Goal: Communication & Community: Answer question/provide support

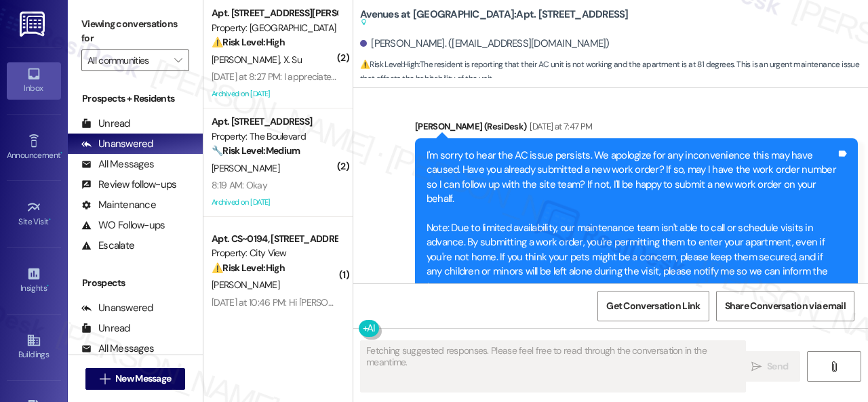
scroll to position [4311, 0]
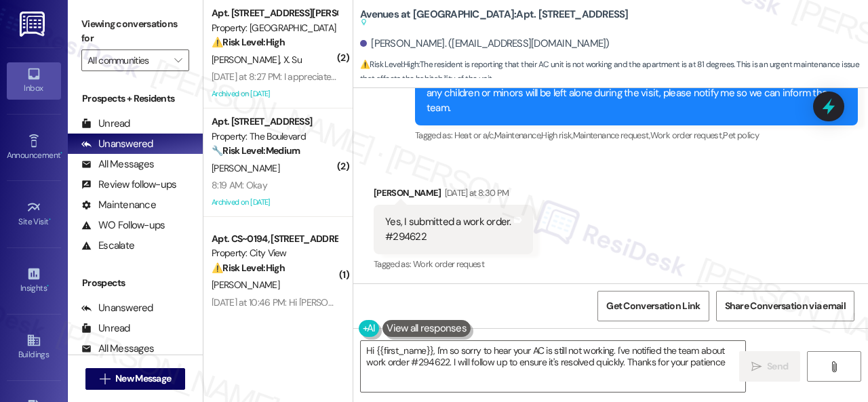
type textarea "Hi {{first_name}}, I'm so sorry to hear your AC is still not working. I've noti…"
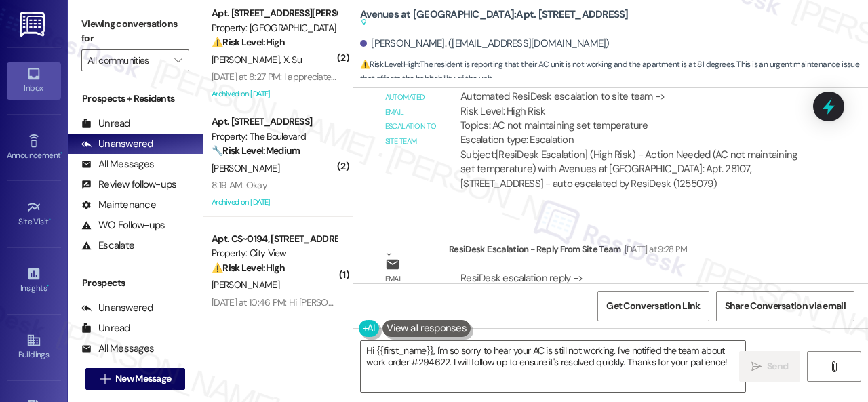
scroll to position [4776, 0]
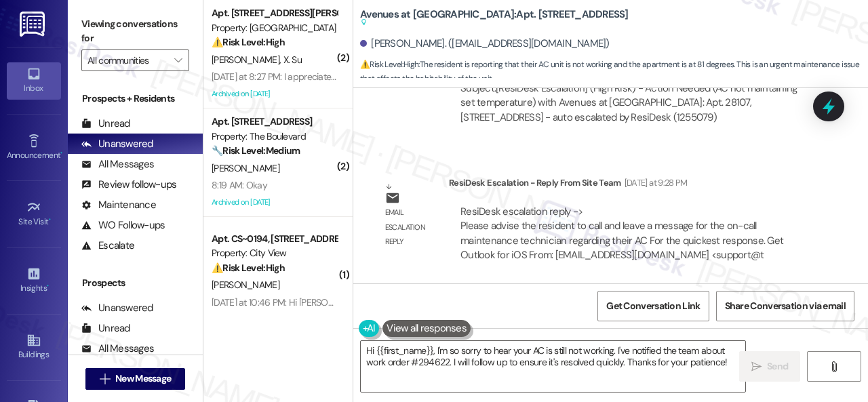
click at [426, 141] on div "Automated email escalation to site team Automated email escalation to site team…" at bounding box center [594, 64] width 463 height 161
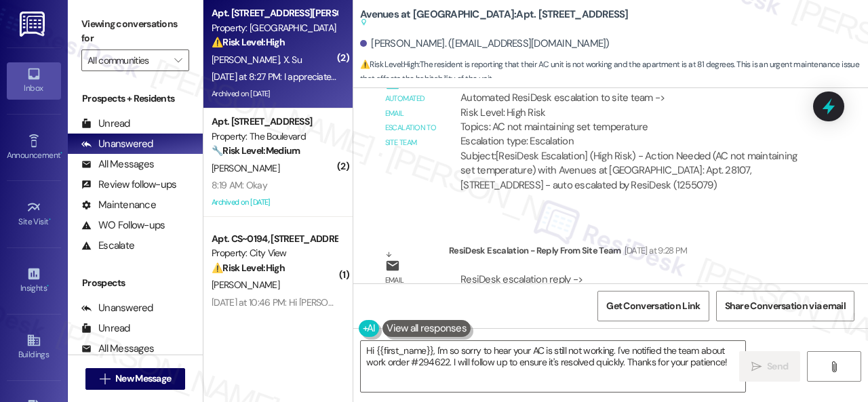
scroll to position [4640, 0]
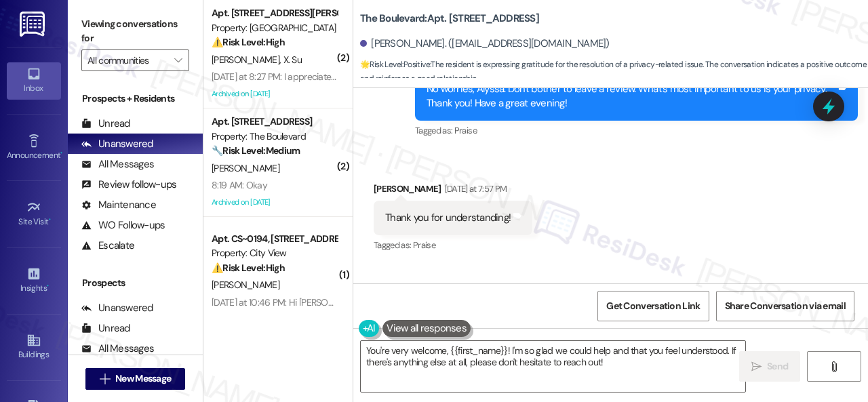
scroll to position [2603, 0]
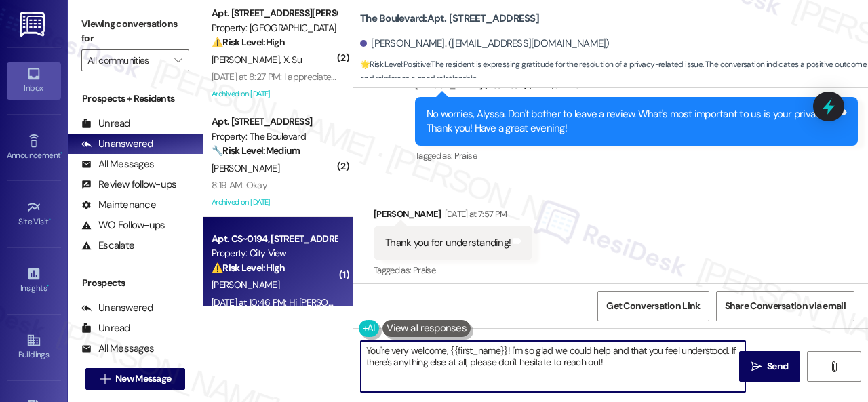
drag, startPoint x: 612, startPoint y: 365, endPoint x: 231, endPoint y: 277, distance: 390.4
click at [231, 277] on div "( 2 ) Apt. 325, 931 Fletcher Avenue Property: Pinnex North Square ⚠️ Risk Level…" at bounding box center [535, 201] width 664 height 402
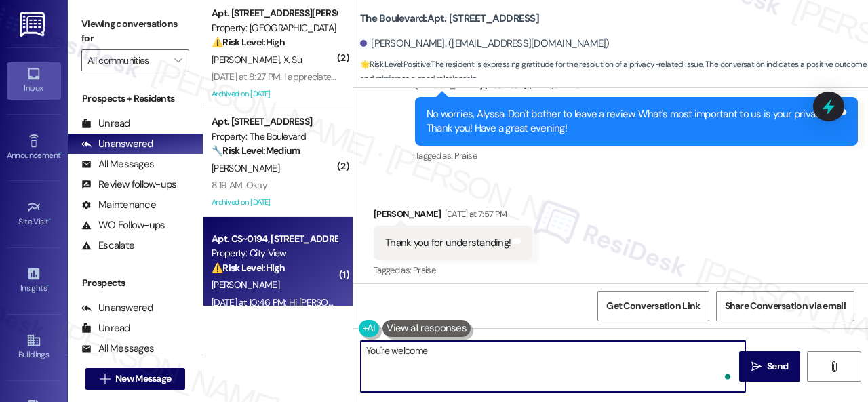
type textarea "You're welcome!"
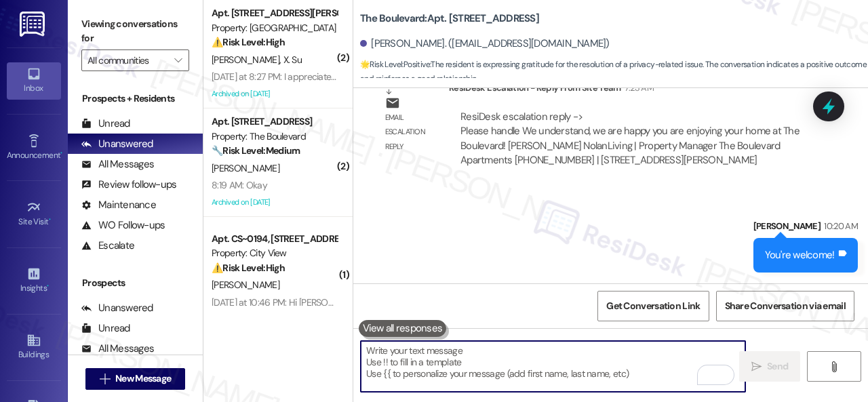
scroll to position [3307, 0]
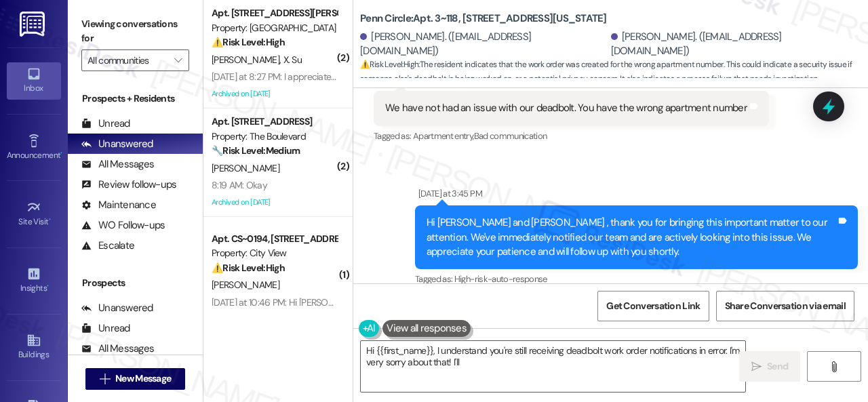
scroll to position [6037, 0]
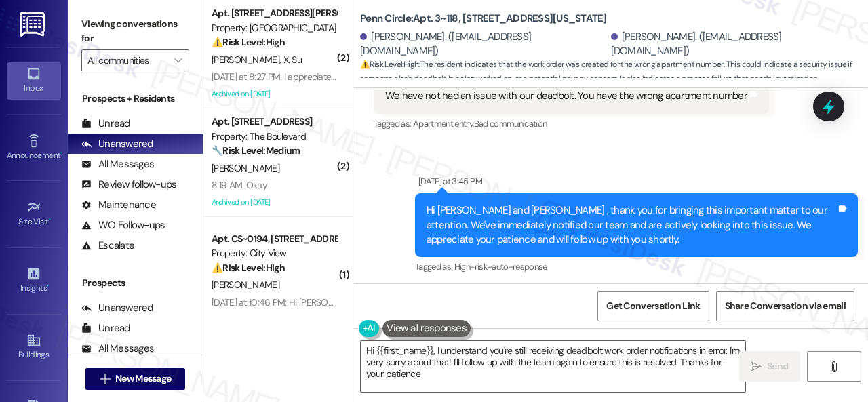
type textarea "Hi {{first_name}}, I understand you're still receiving deadbolt work order noti…"
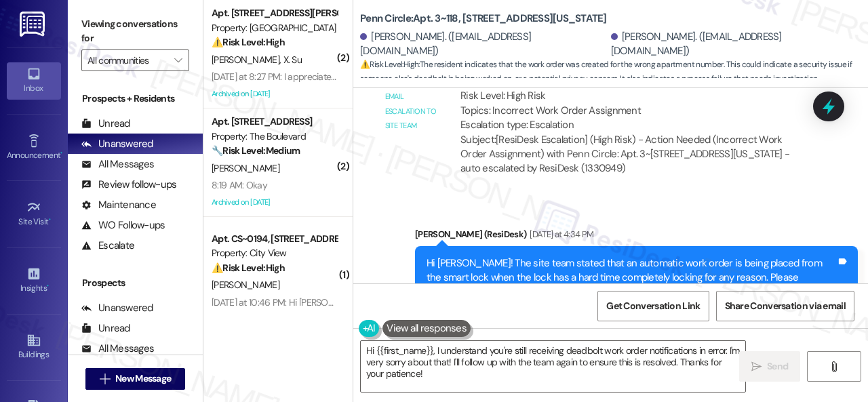
scroll to position [6308, 0]
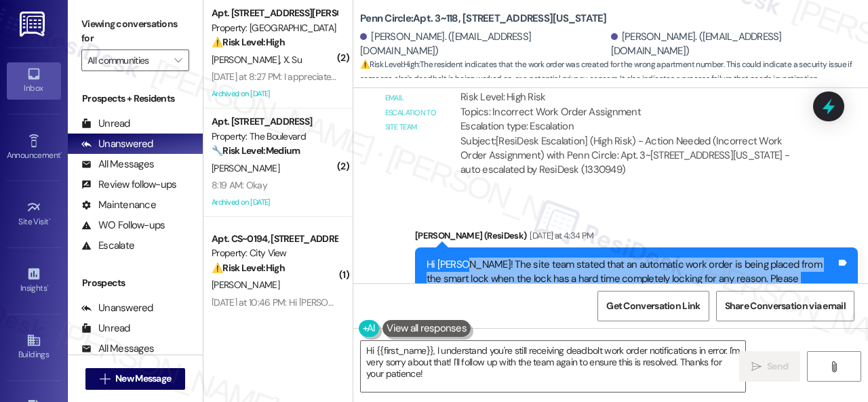
drag, startPoint x: 458, startPoint y: 130, endPoint x: 667, endPoint y: 162, distance: 211.9
click at [667, 258] on div "Hi Lisa! The site team stated that an automatic work order is being placed from…" at bounding box center [631, 279] width 410 height 43
copy div "The site team stated that an automatic work order is being placed from the smar…"
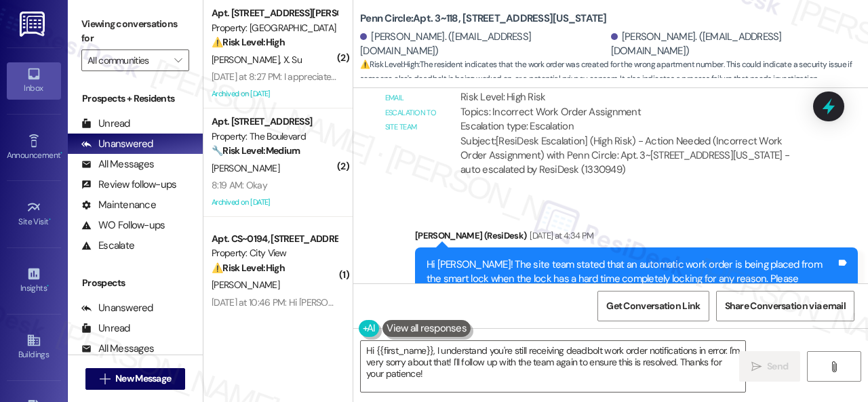
click at [706, 311] on div "Tagged as: Maintenance , Click to highlight conversations about Maintenance Apa…" at bounding box center [636, 321] width 443 height 20
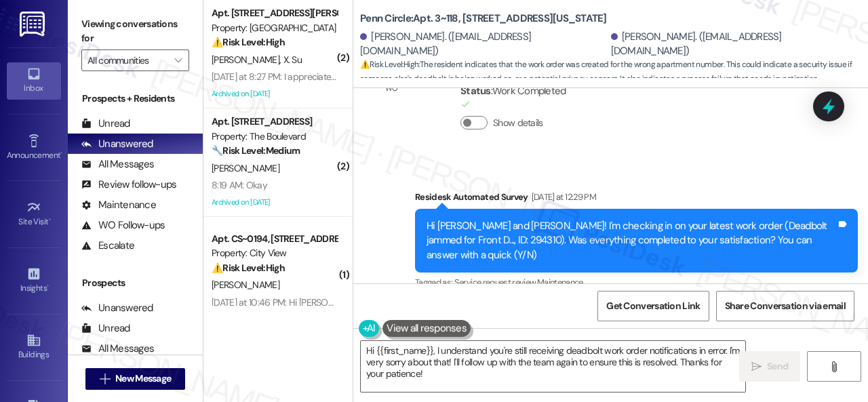
scroll to position [5620, 0]
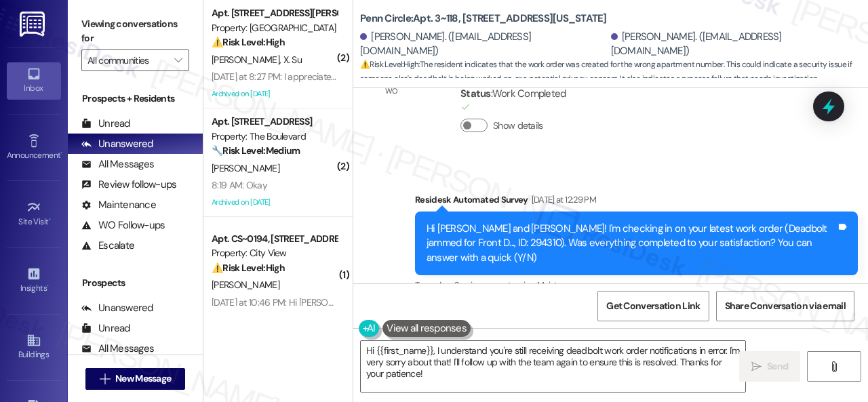
click at [440, 177] on div "Lease started Dec 12, 2024 at 7:00 PM Announcement, sent via SMS Sarah (ResiDes…" at bounding box center [610, 185] width 515 height 195
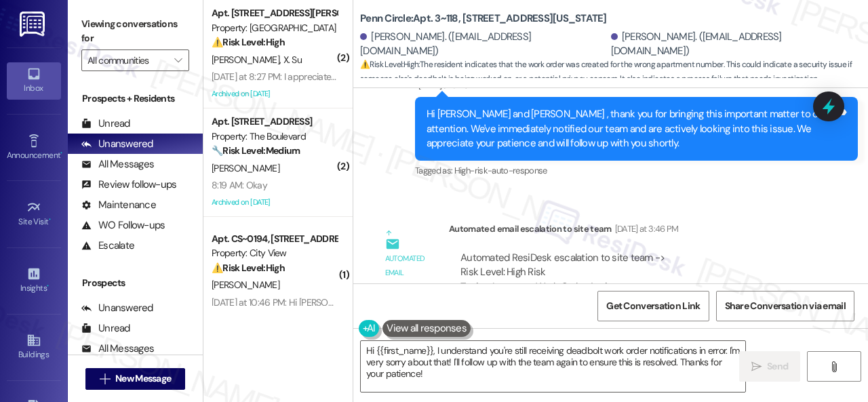
scroll to position [6298, 0]
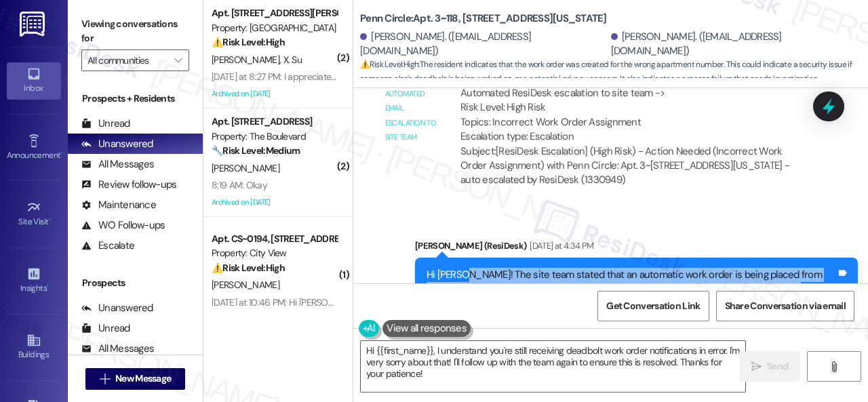
drag, startPoint x: 457, startPoint y: 144, endPoint x: 673, endPoint y: 181, distance: 218.7
click at [673, 258] on div "Hi Lisa! The site team stated that an automatic work order is being placed from…" at bounding box center [636, 290] width 443 height 64
copy div "The site team stated that an automatic work order is being placed from the smar…"
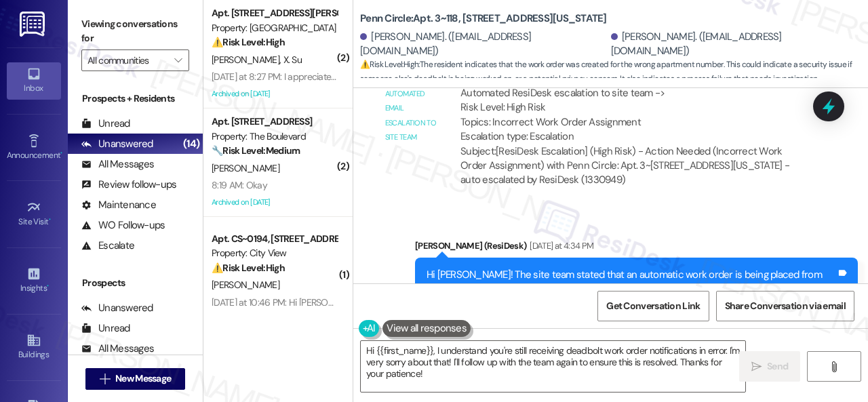
click at [376, 211] on div "Sent via SMS Sarah (ResiDesk) Yesterday at 4:34 PM Hi Lisa! The site team state…" at bounding box center [610, 280] width 515 height 144
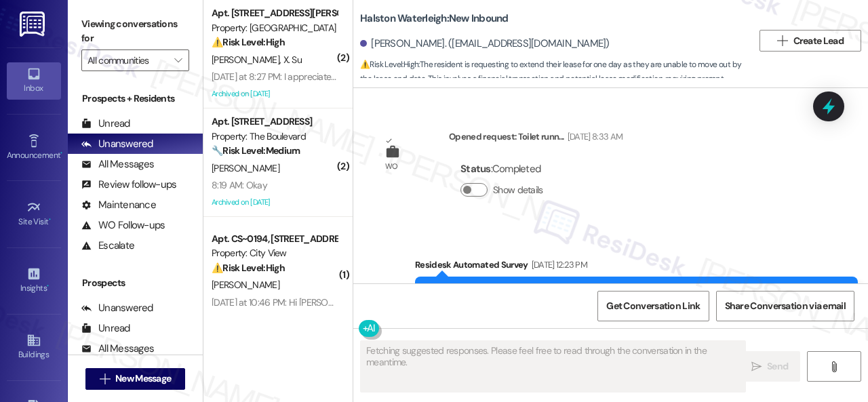
scroll to position [32955, 0]
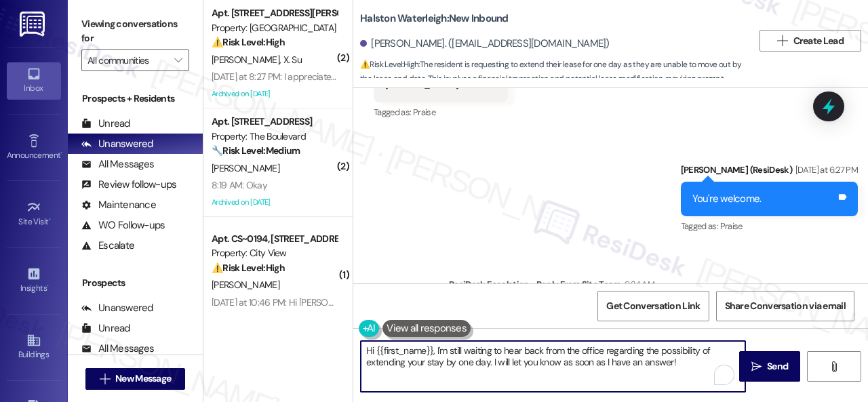
drag, startPoint x: 435, startPoint y: 349, endPoint x: 679, endPoint y: 365, distance: 244.6
click at [679, 365] on textarea "Hi {{first_name}}, I'm still waiting to hear back from the office regarding the…" at bounding box center [553, 366] width 384 height 51
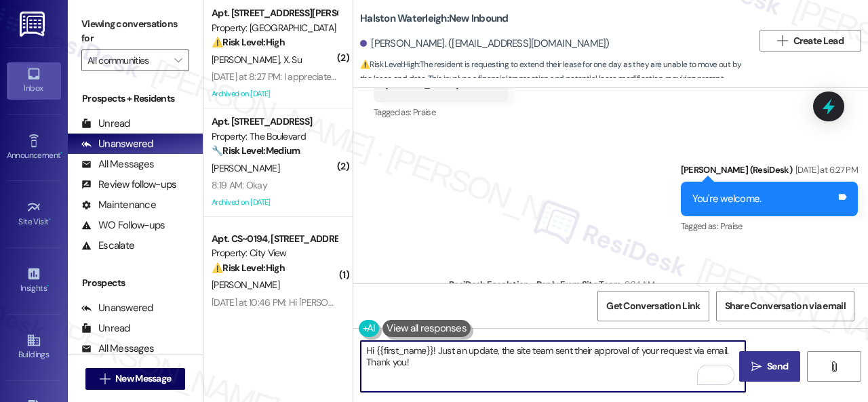
type textarea "Hi {{first_name}}! Just an update, the site team sent their approval of your re…"
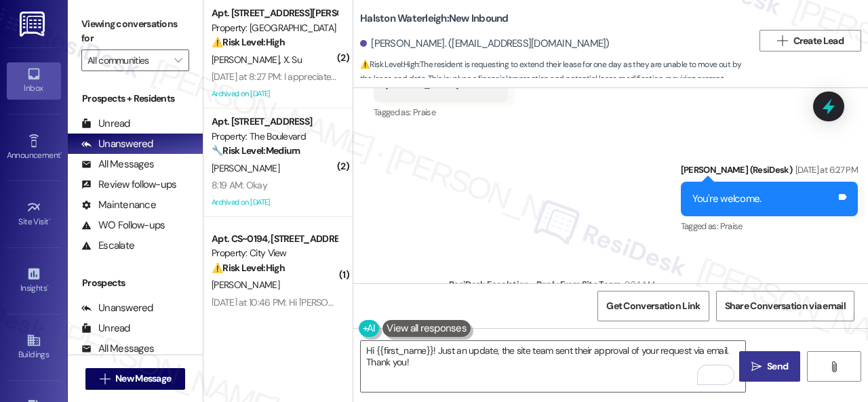
click at [767, 363] on span "Send" at bounding box center [777, 366] width 21 height 14
